Goal: Find specific page/section: Find specific page/section

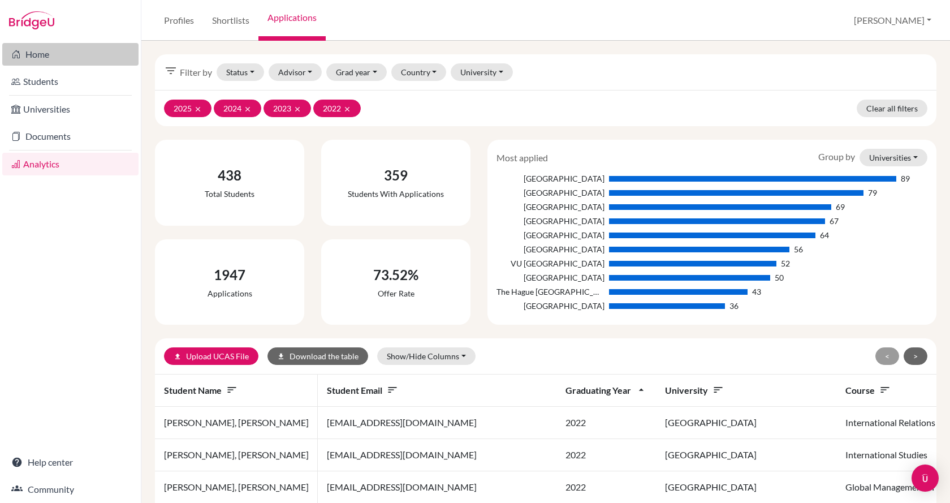
click at [49, 54] on link "Home" at bounding box center [70, 54] width 136 height 23
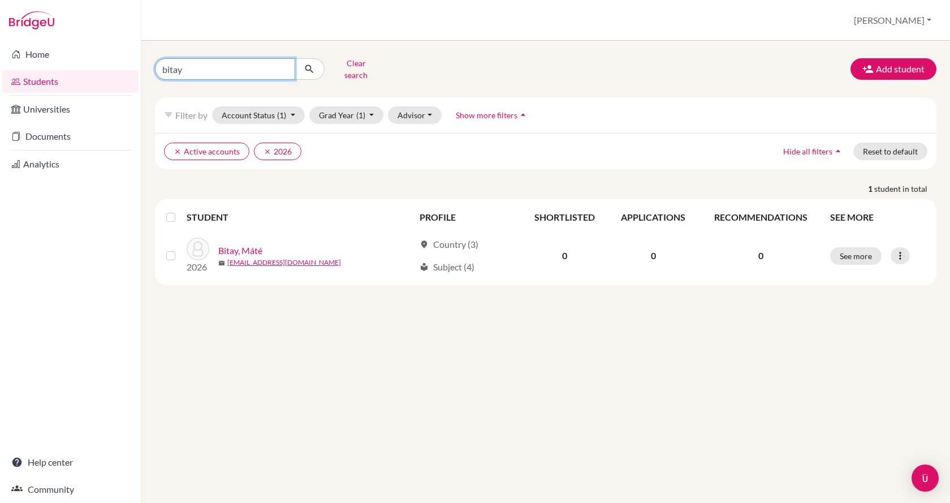
click at [250, 61] on input "bitay" at bounding box center [225, 68] width 140 height 21
type input "b"
type input "kadar"
click button "submit" at bounding box center [310, 68] width 30 height 21
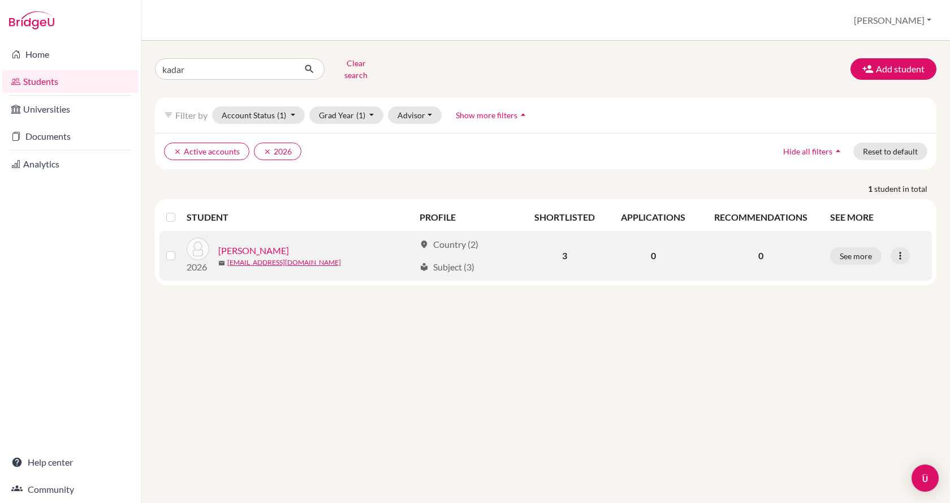
click at [246, 244] on link "Kádár, Miklós" at bounding box center [253, 251] width 71 height 14
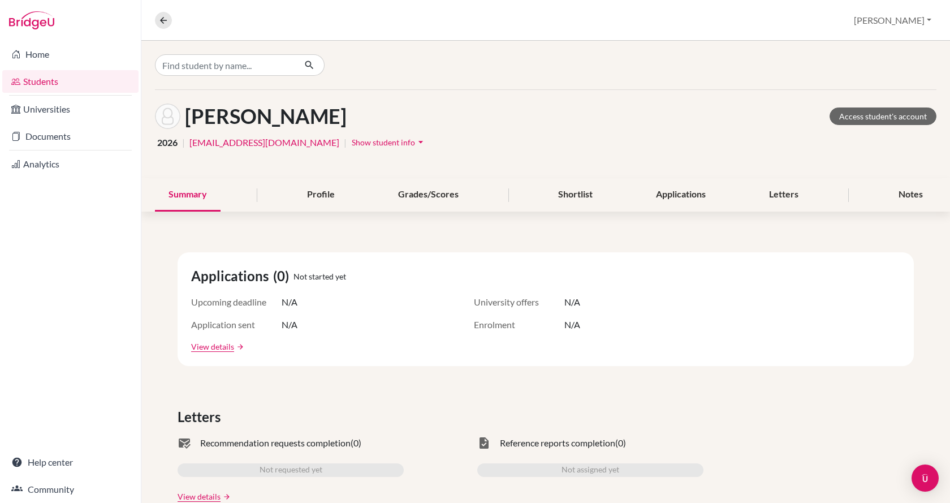
click at [83, 84] on link "Students" at bounding box center [70, 81] width 136 height 23
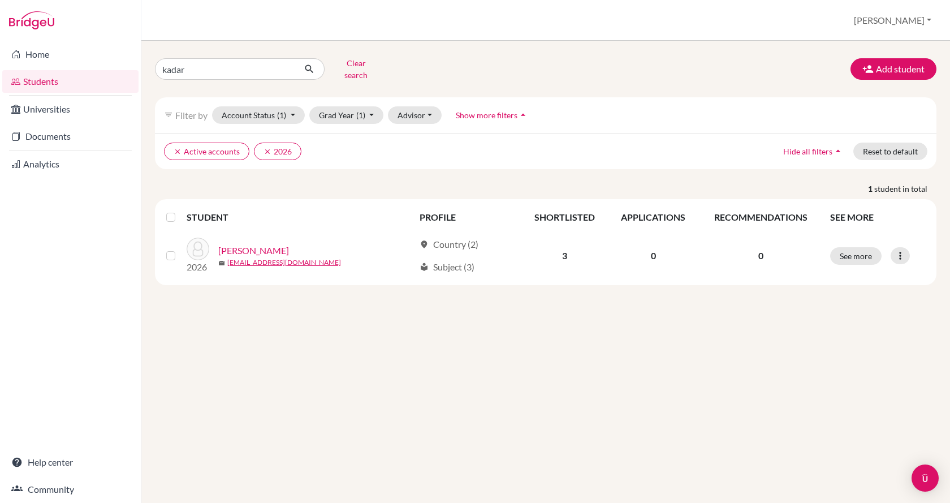
click at [83, 84] on link "Students" at bounding box center [70, 81] width 136 height 23
click at [67, 80] on link "Students" at bounding box center [70, 81] width 136 height 23
click at [201, 67] on input "kadar" at bounding box center [225, 68] width 140 height 21
